Goal: Information Seeking & Learning: Learn about a topic

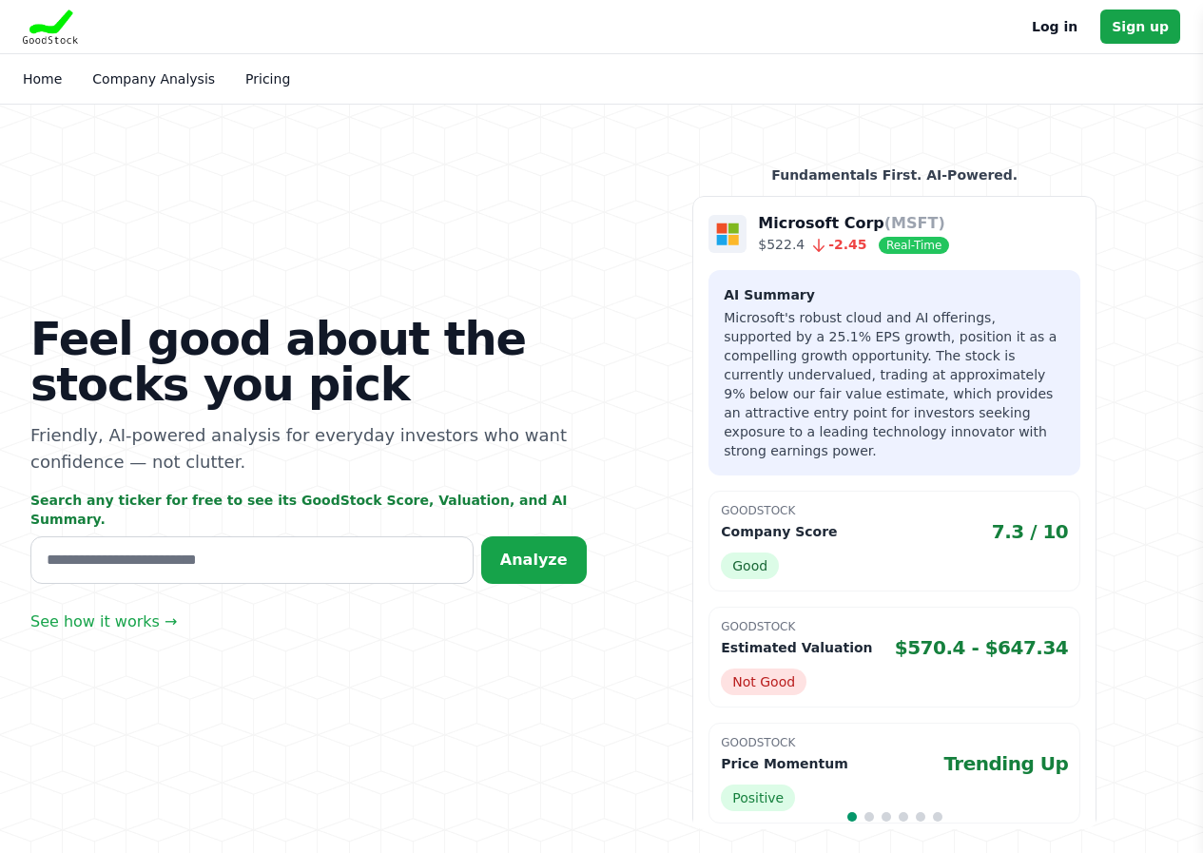
scroll to position [285, 0]
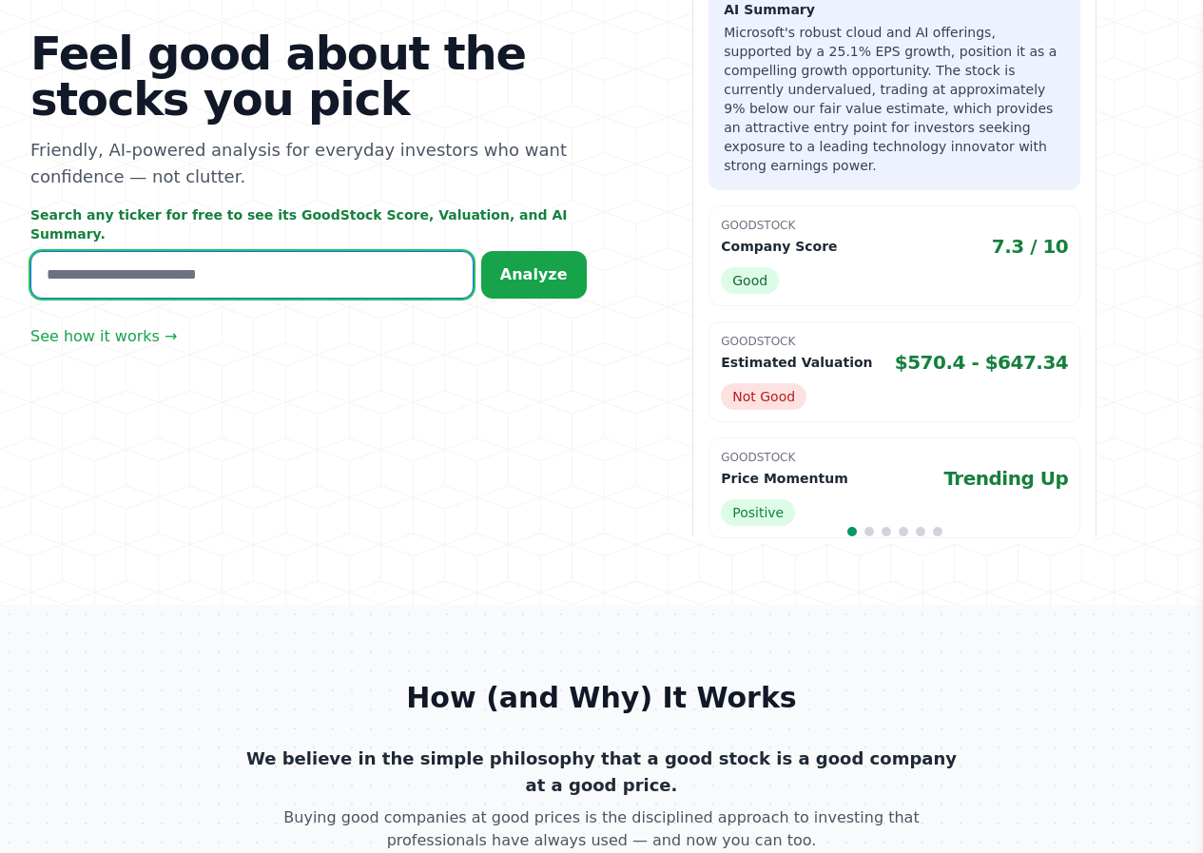
click at [133, 261] on input "text" at bounding box center [251, 275] width 443 height 48
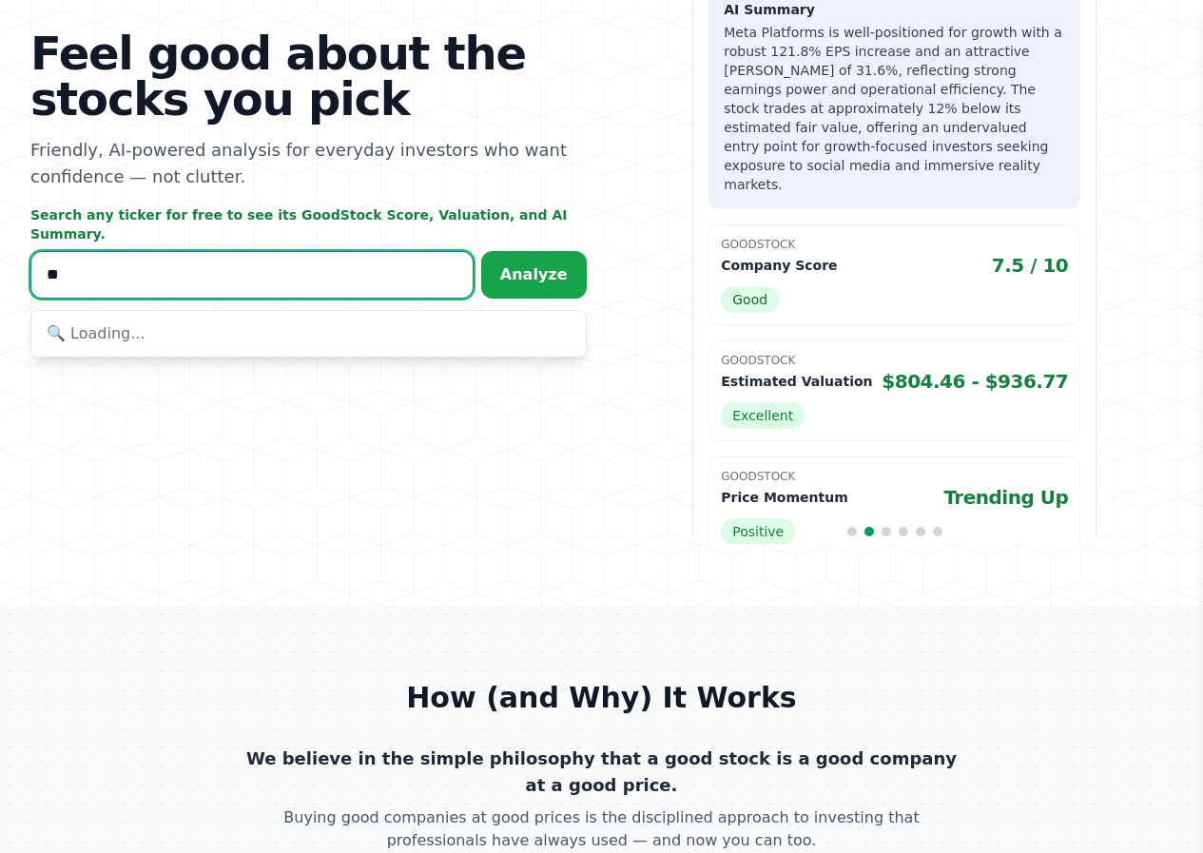
type input "*"
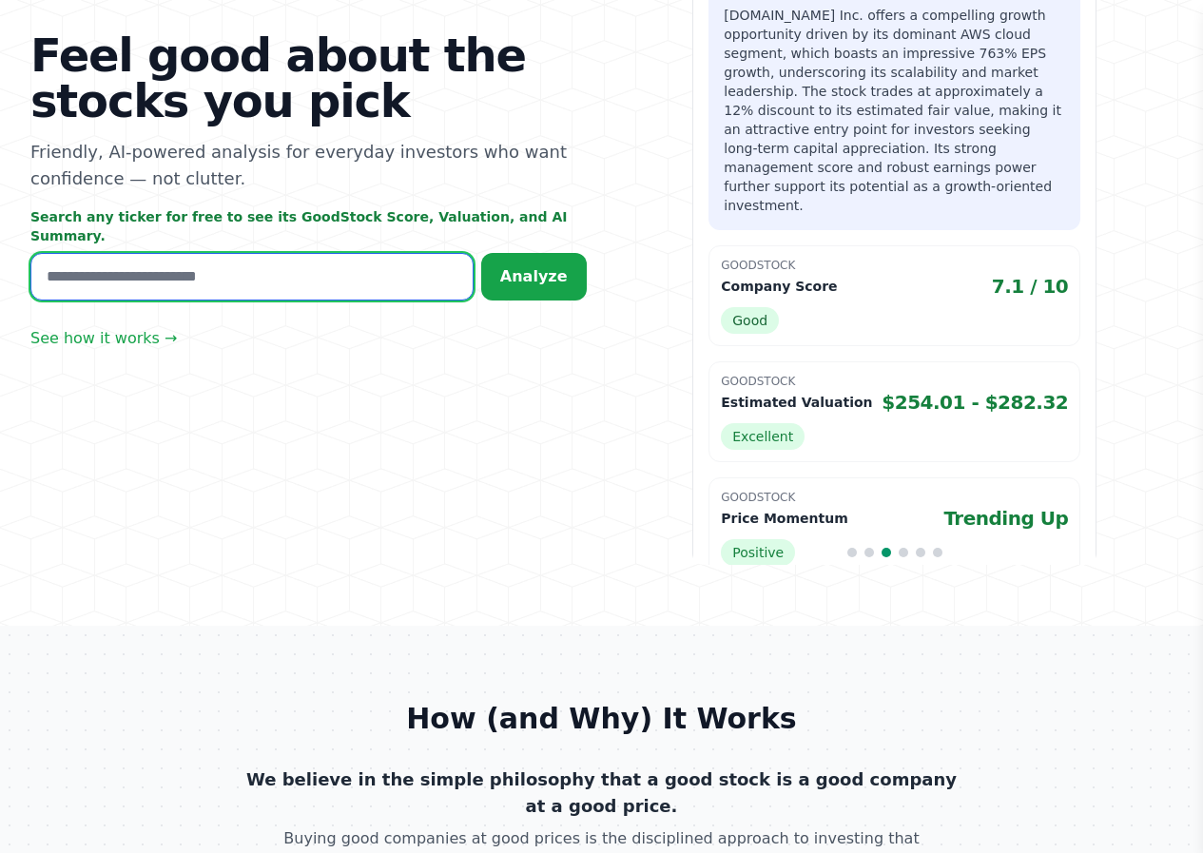
scroll to position [304, 0]
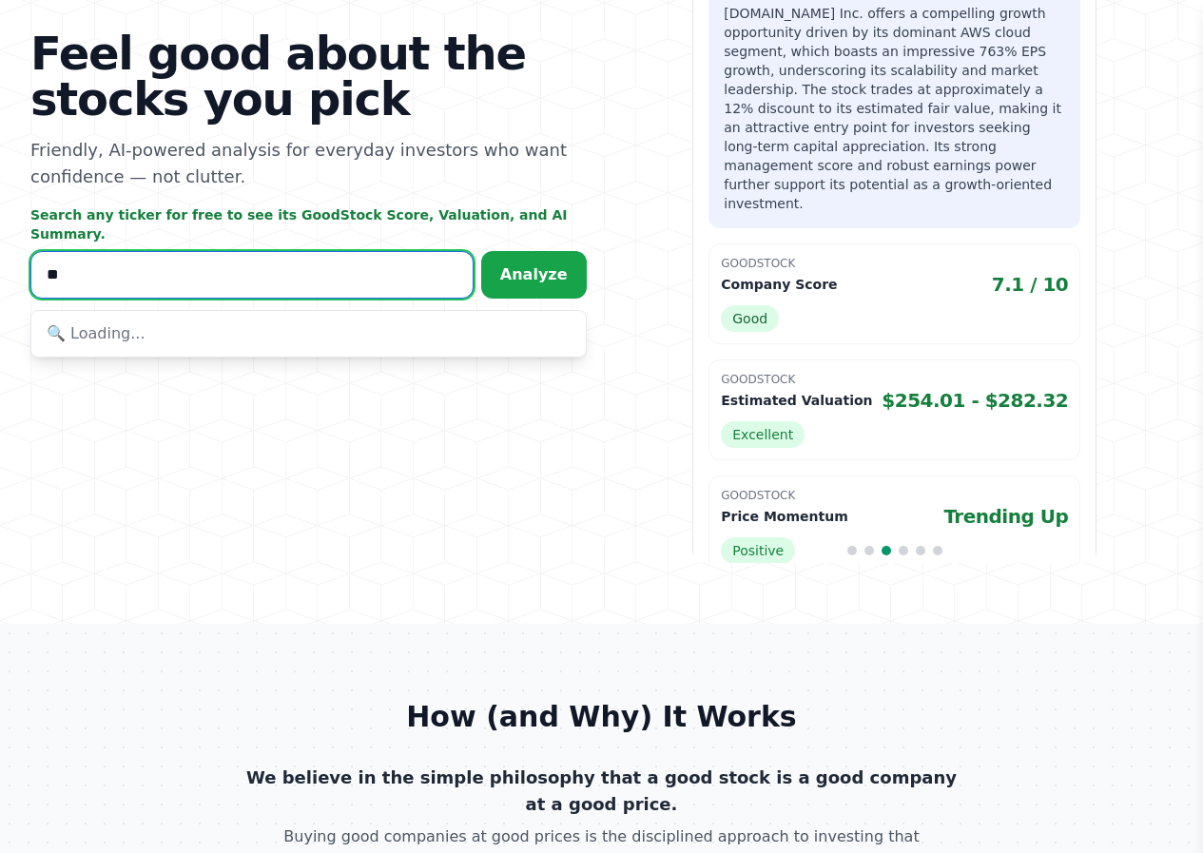
type input "*"
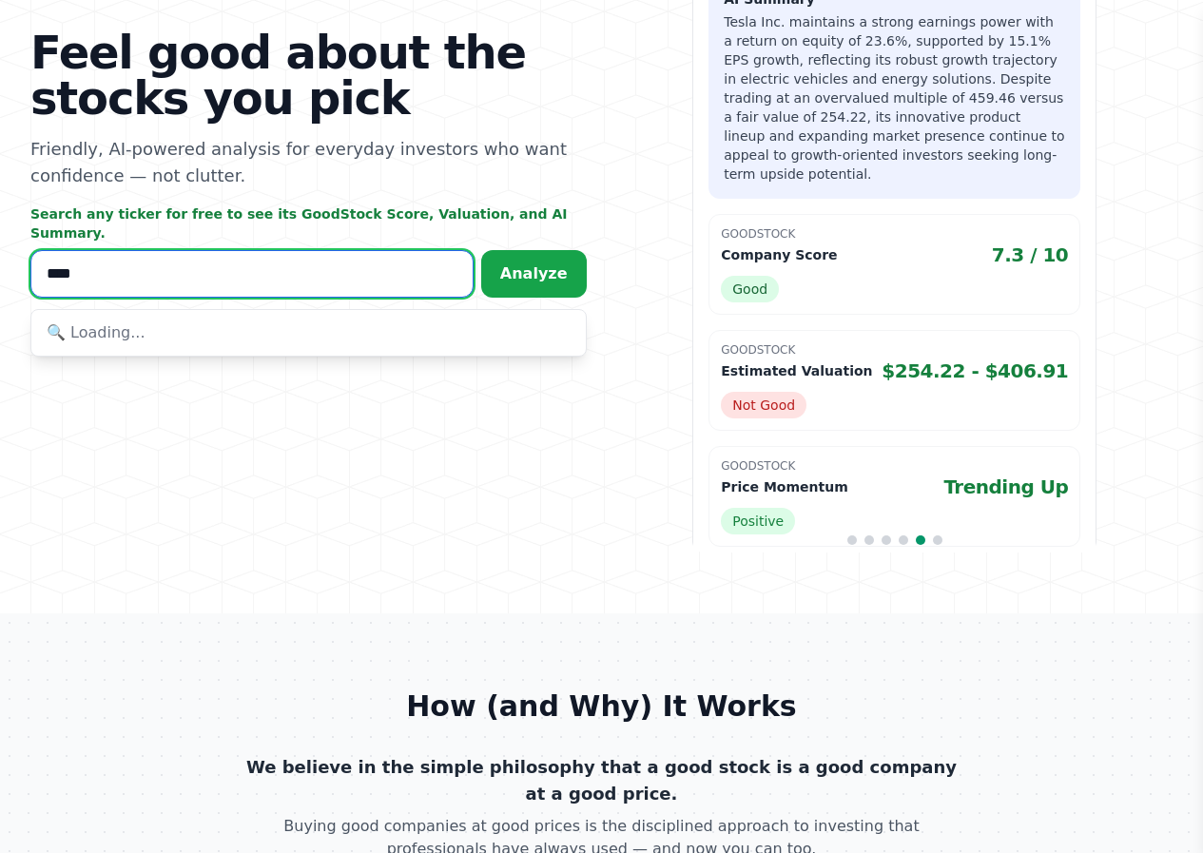
scroll to position [295, 0]
type input "*"
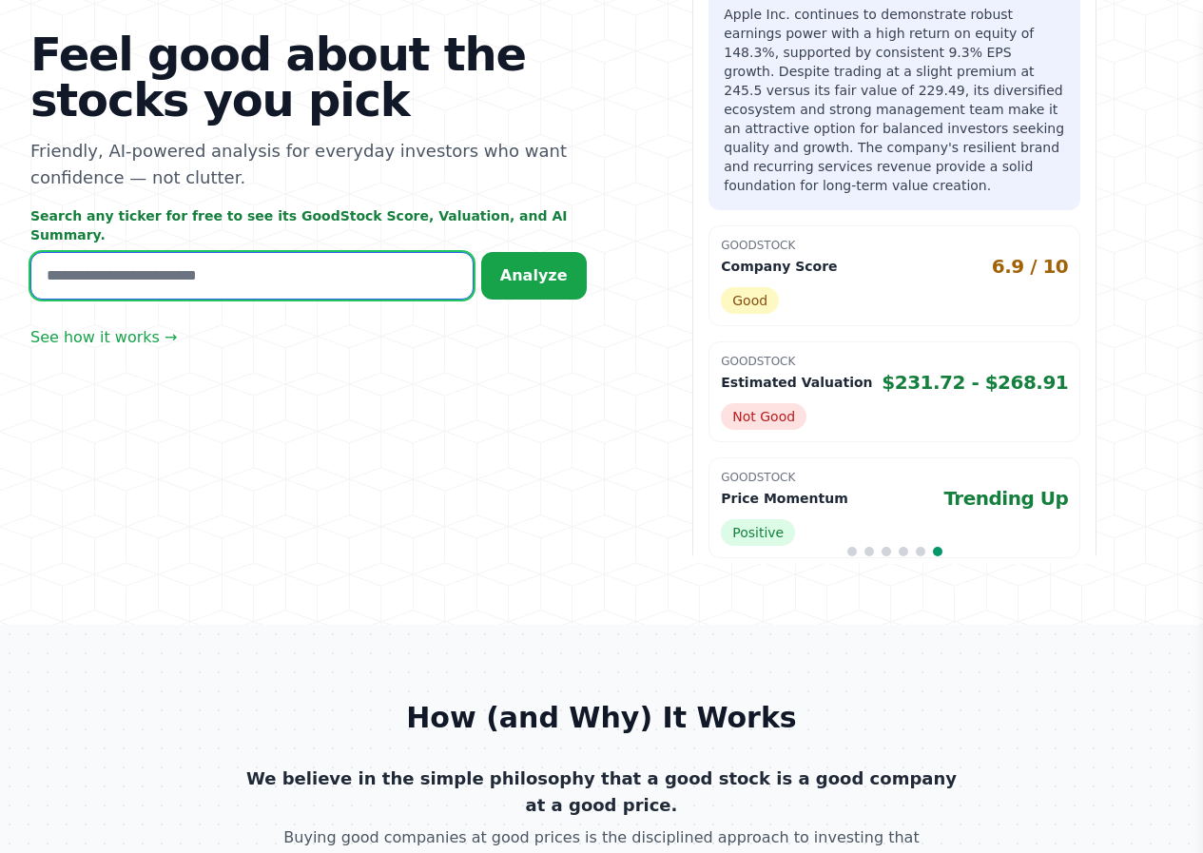
scroll to position [304, 0]
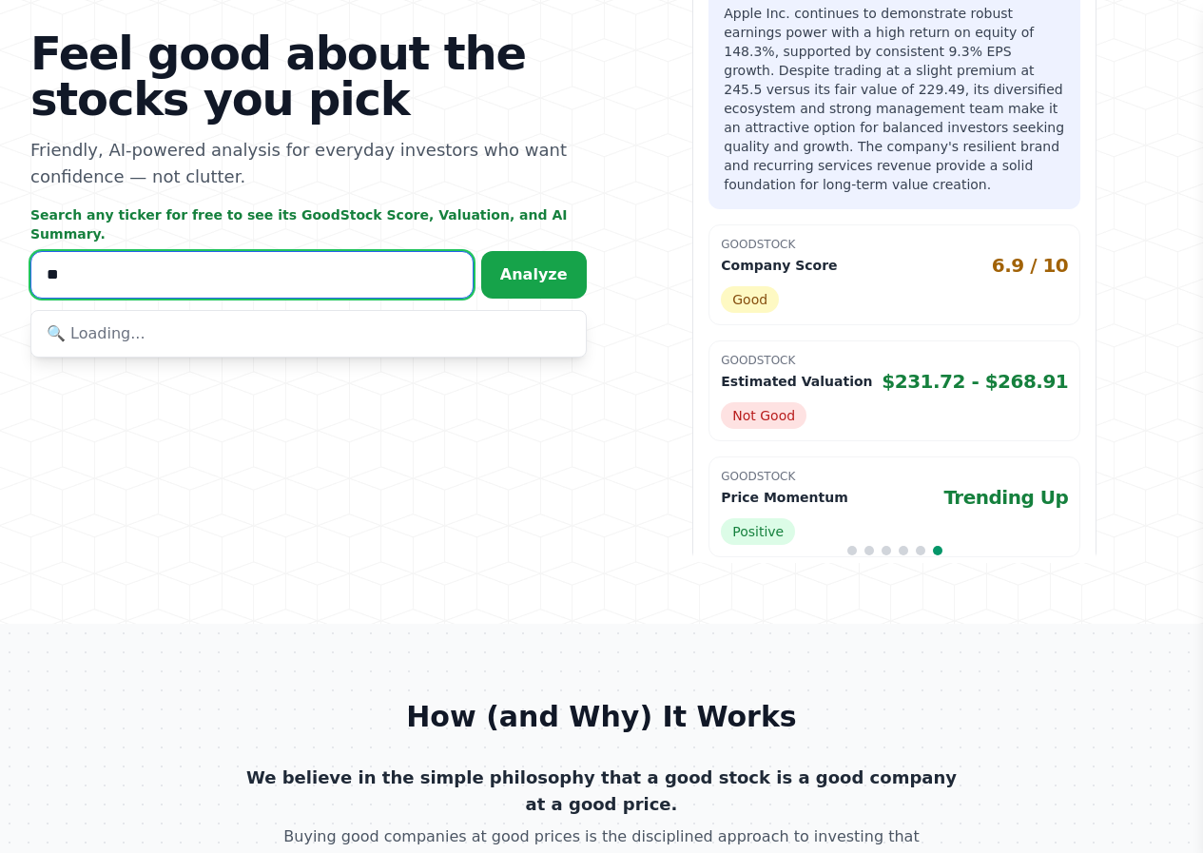
type input "*"
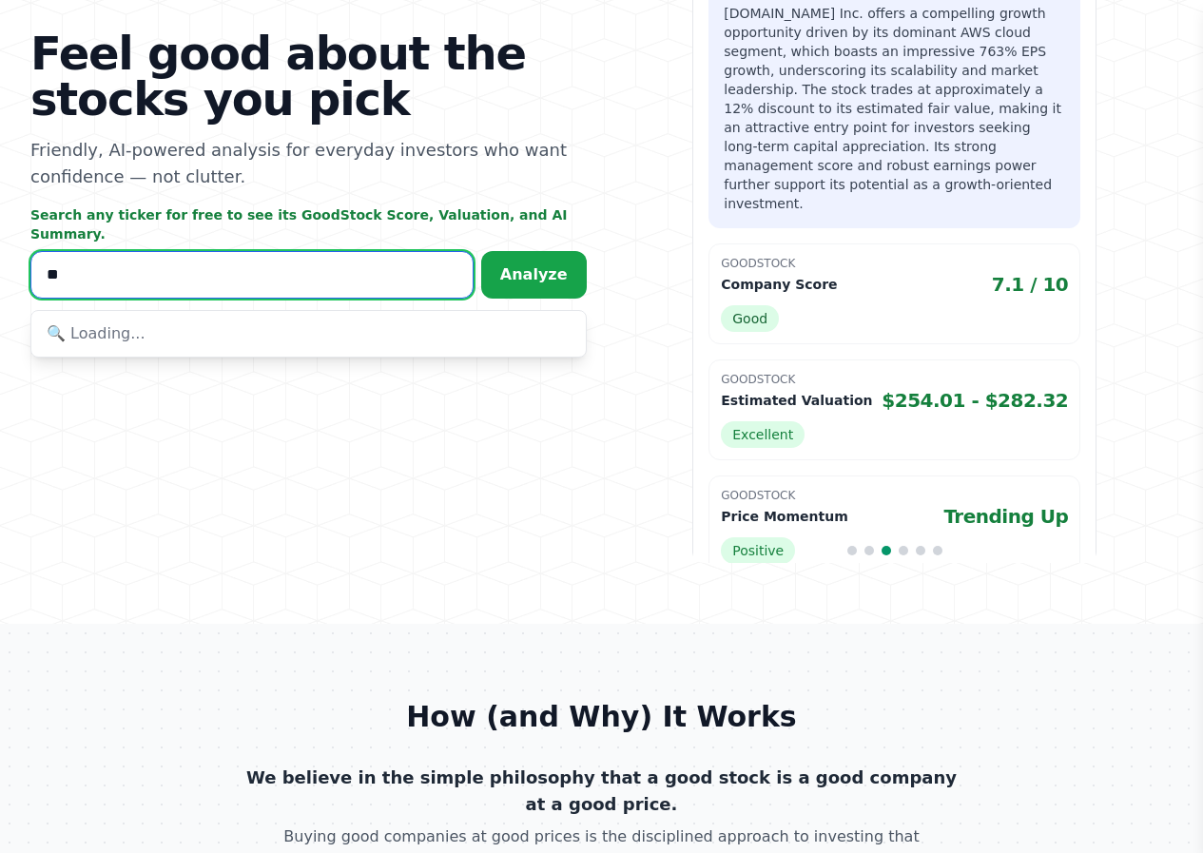
type input "*"
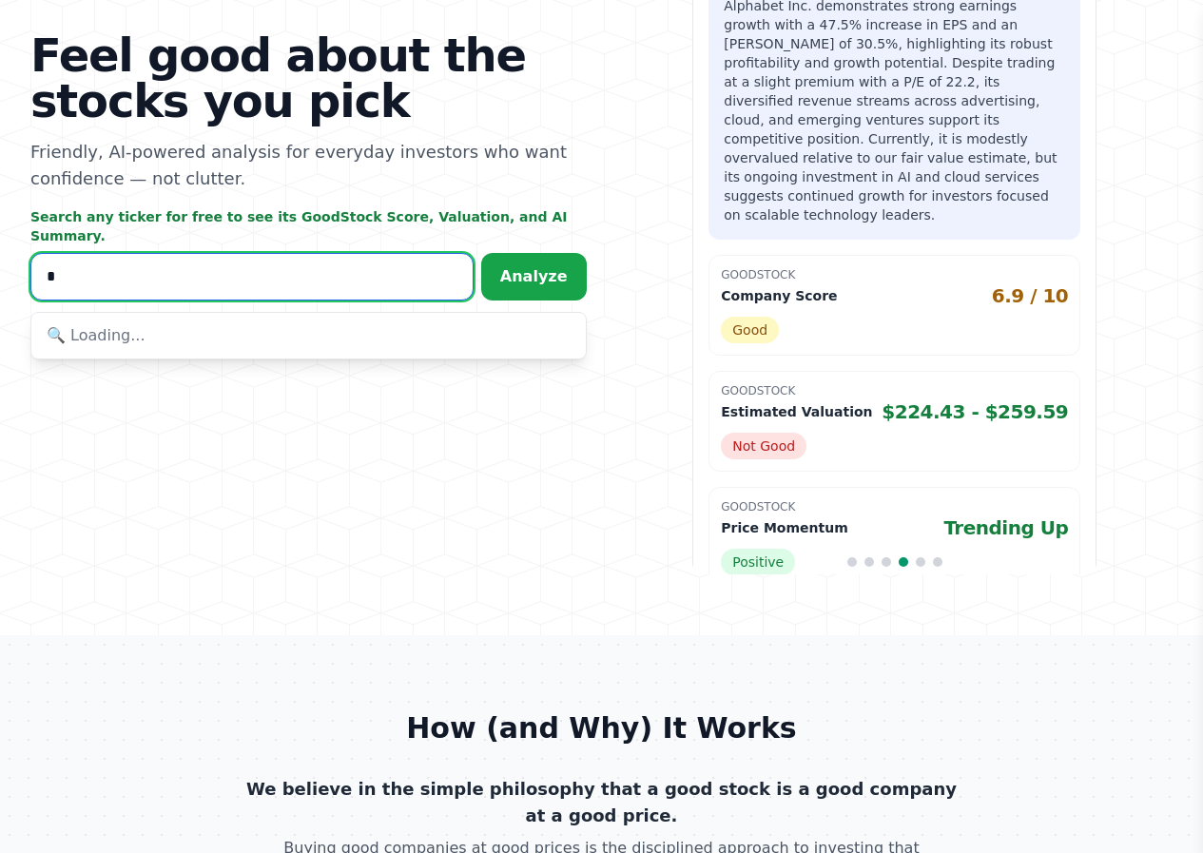
scroll to position [314, 0]
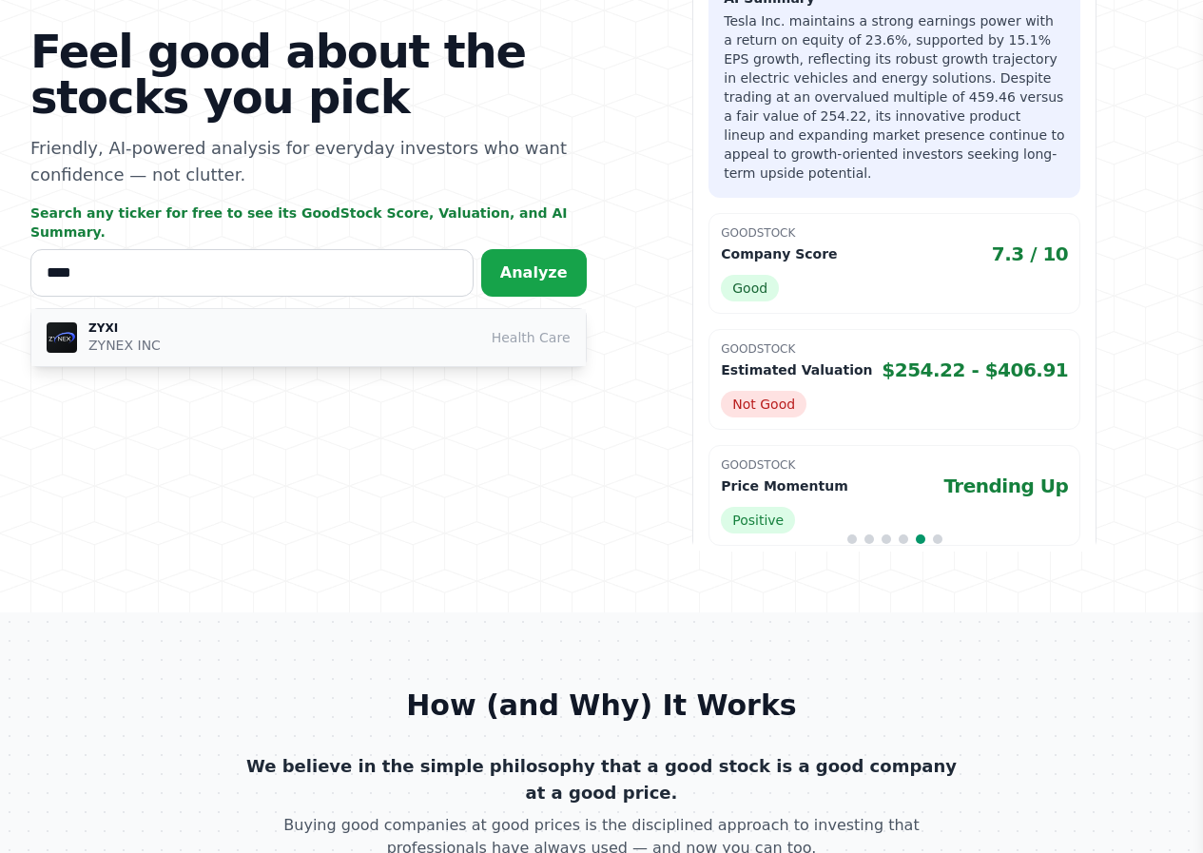
click at [113, 323] on p "ZYXI" at bounding box center [124, 327] width 72 height 15
type input "****"
